Goal: Feedback & Contribution: Leave review/rating

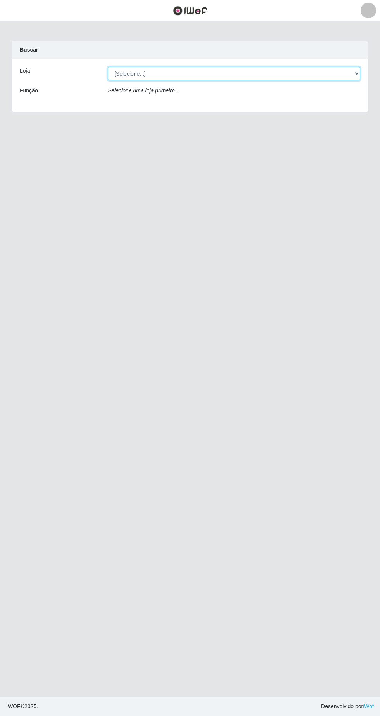
click at [159, 73] on select "[Selecione...] Extrabom - Loja 05 [GEOGRAPHIC_DATA]" at bounding box center [234, 74] width 253 height 14
select select "494"
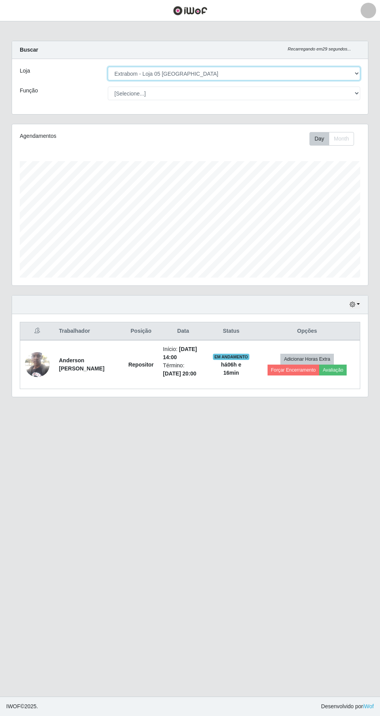
scroll to position [161, 356]
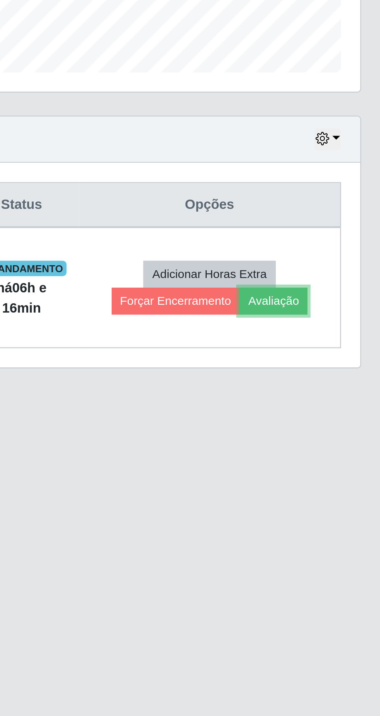
click at [345, 370] on button "Avaliação" at bounding box center [333, 369] width 28 height 11
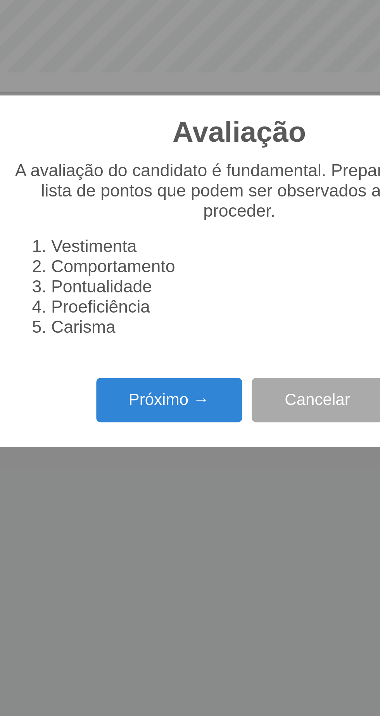
click at [172, 413] on button "Próximo →" at bounding box center [161, 410] width 59 height 18
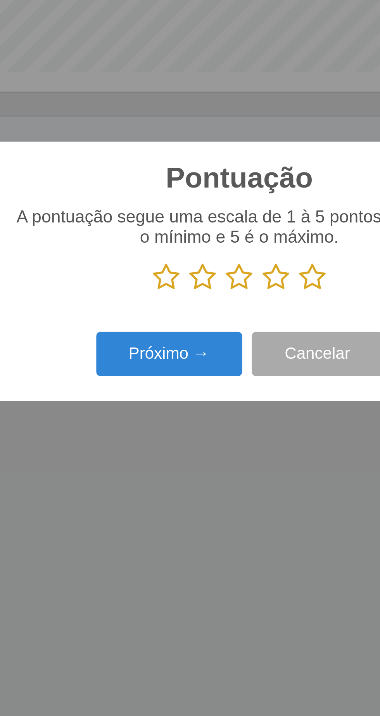
click at [221, 366] on icon at bounding box center [219, 360] width 11 height 12
click at [214, 366] on input "radio" at bounding box center [214, 366] width 0 height 0
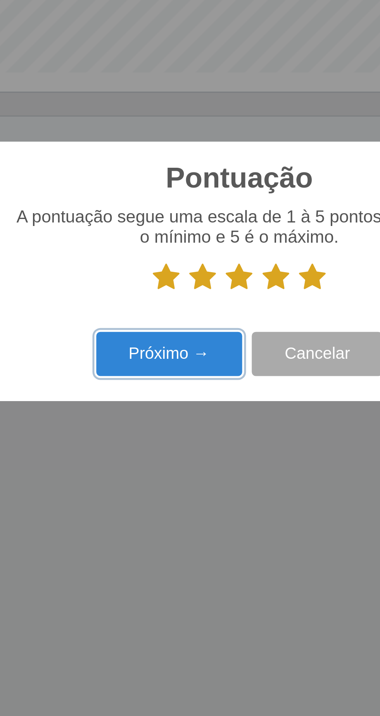
click at [154, 393] on button "Próximo →" at bounding box center [161, 391] width 59 height 18
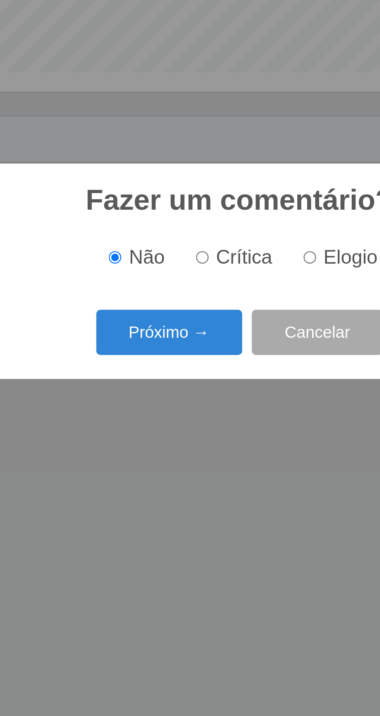
click at [227, 352] on span "Elogio" at bounding box center [235, 352] width 22 height 9
click at [221, 352] on input "Elogio" at bounding box center [218, 352] width 5 height 5
radio input "true"
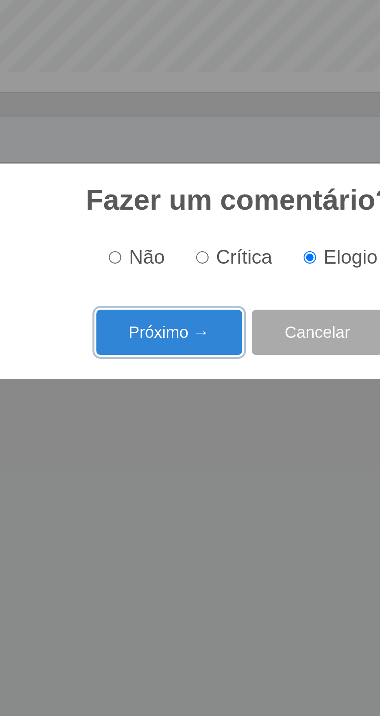
click at [157, 380] on button "Próximo →" at bounding box center [161, 382] width 59 height 18
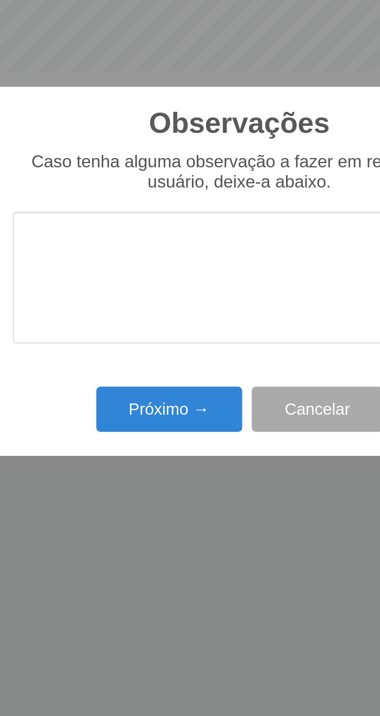
click at [112, 358] on textarea at bounding box center [190, 360] width 183 height 53
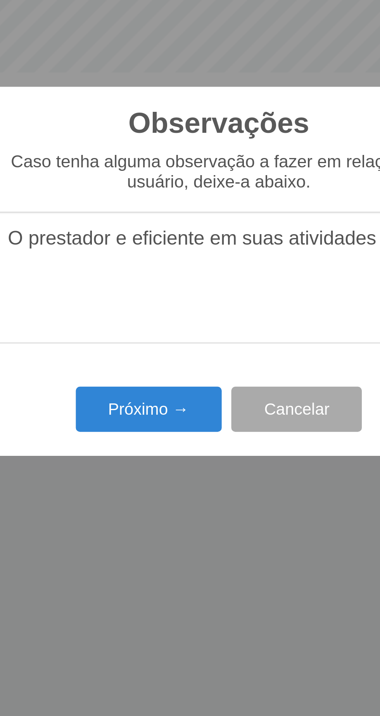
type textarea "O prestador e eficiente em suas atividades"
click at [163, 418] on button "Próximo →" at bounding box center [161, 413] width 59 height 18
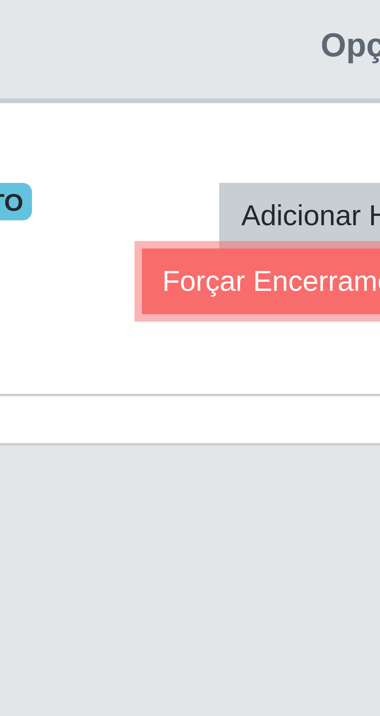
click at [276, 372] on button "Forçar Encerramento" at bounding box center [294, 369] width 52 height 11
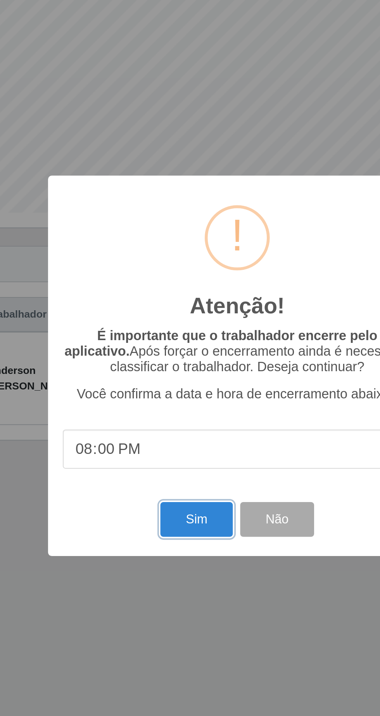
click at [168, 444] on button "Sim" at bounding box center [169, 438] width 38 height 18
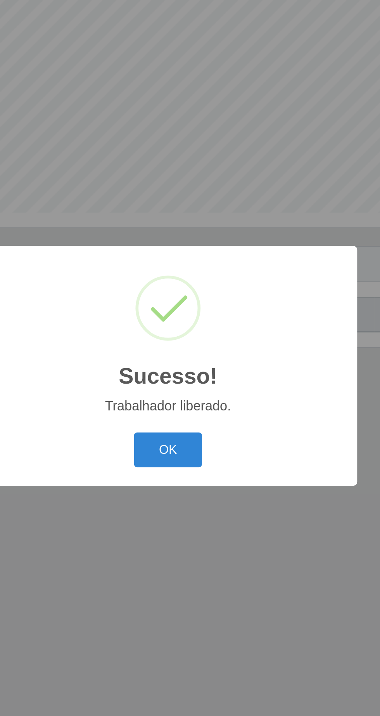
click at [194, 405] on button "OK" at bounding box center [190, 402] width 36 height 18
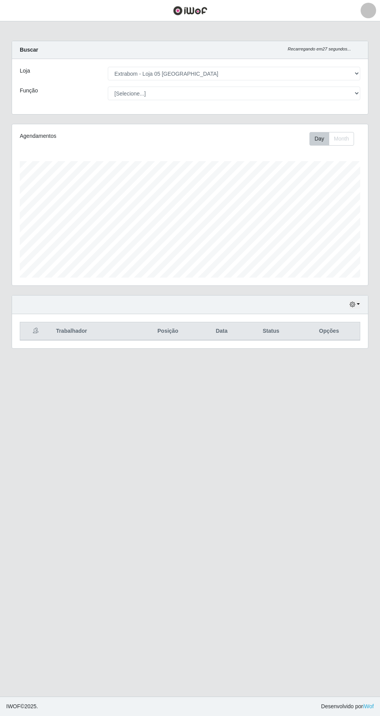
scroll to position [1, 0]
click at [359, 303] on button "button" at bounding box center [355, 304] width 11 height 9
click at [343, 350] on button "3 dias" at bounding box center [329, 351] width 61 height 16
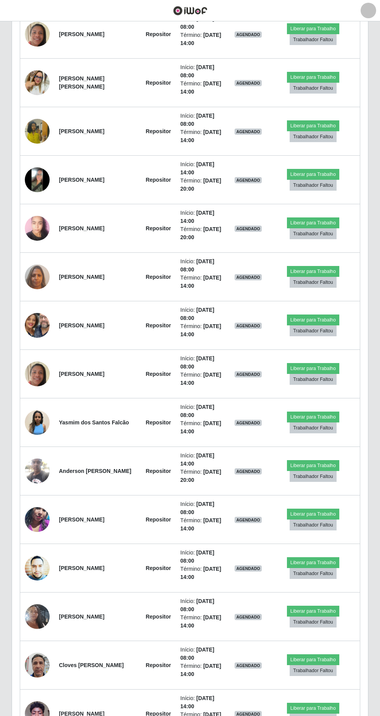
scroll to position [385, 0]
